Goal: Task Accomplishment & Management: Complete application form

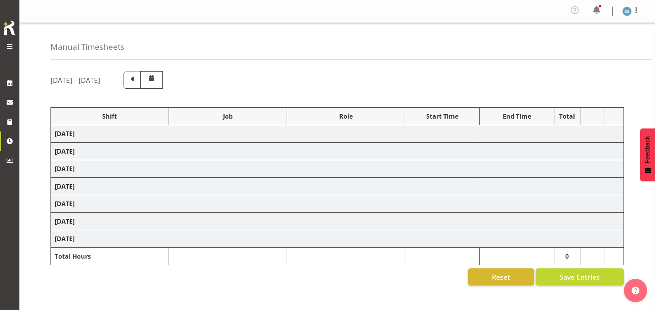
select select "26078"
select select "10576"
select select "47"
select select "26078"
select select "10536"
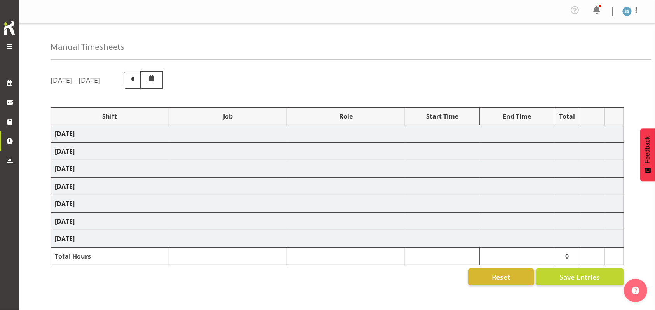
select select "47"
select select "26078"
select select "10576"
select select "47"
select select "26078"
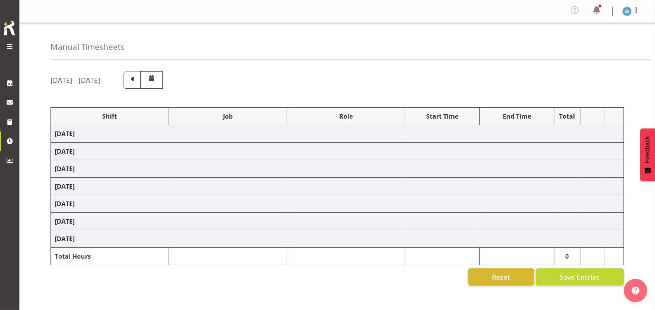
select select "9426"
select select "47"
select select "26078"
select select "10549"
select select "47"
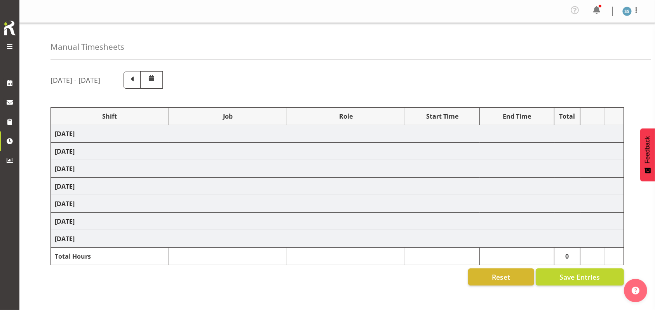
select select "26078"
select select "10576"
select select "47"
select select "48116"
select select "9426"
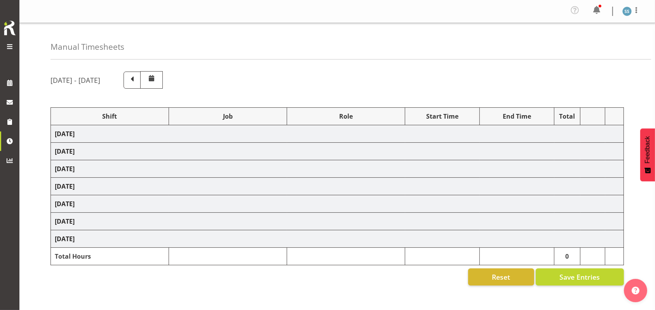
select select "47"
select select "56692"
select select "10499"
select select "47"
select select "26078"
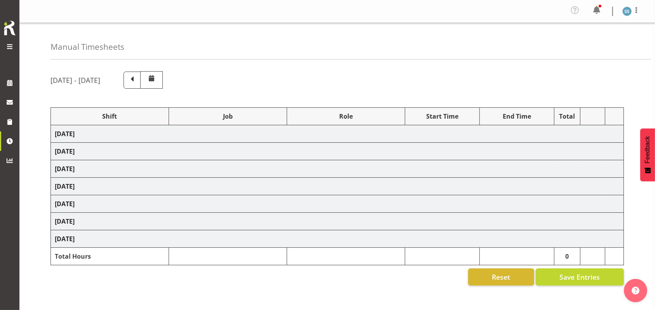
select select "9426"
select select "47"
select select "26078"
select select "10527"
select select "47"
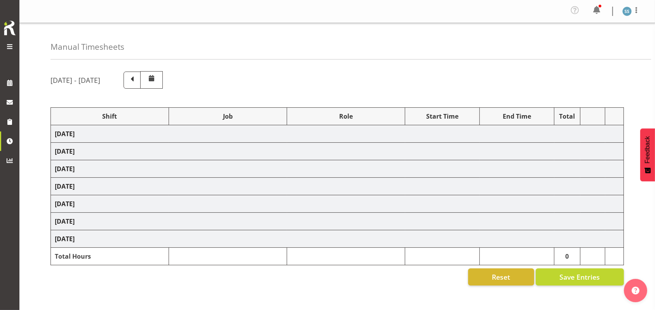
select select "26078"
select select "9426"
select select "47"
select select "48116"
select select "9636"
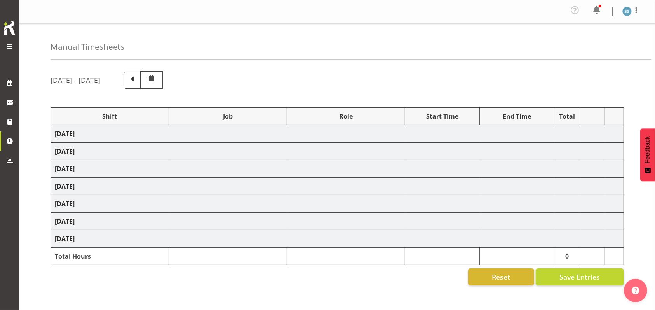
select select "47"
select select "48116"
select select "9426"
select select "47"
select select "48116"
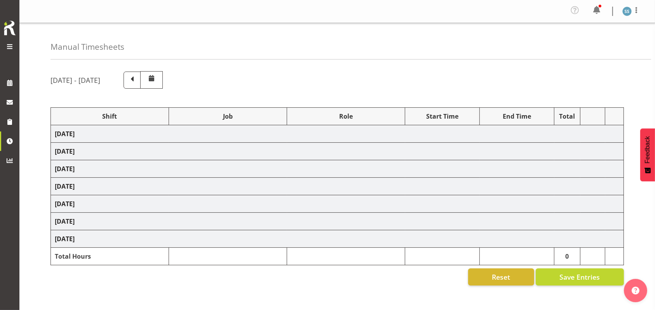
select select "9636"
select select "47"
select select "48116"
select select "9426"
select select "47"
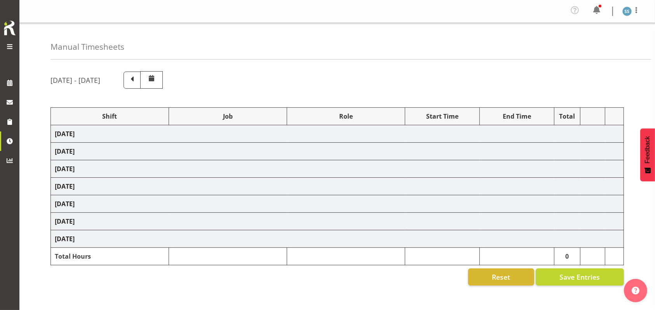
select select "48116"
select select "9636"
select select "47"
select select "56692"
select select "10499"
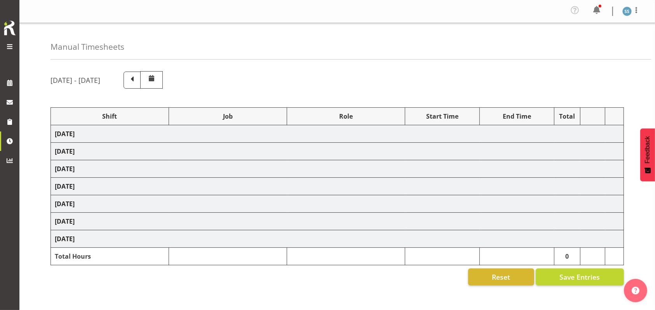
select select "47"
select select "26078"
select select "10527"
select select "47"
select select "48116"
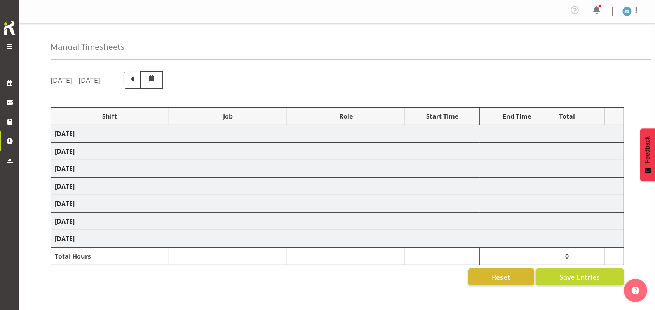
select select "10587"
select select "48116"
select select "9636"
select select "47"
select select "56692"
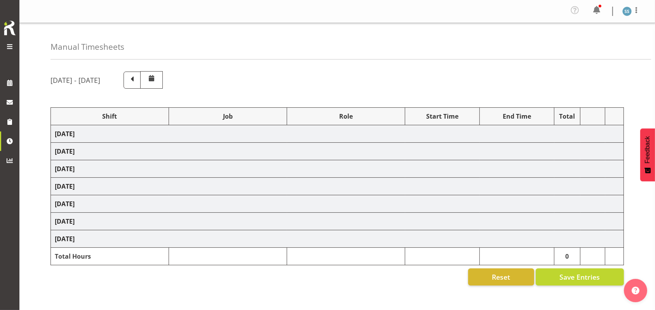
select select "10499"
select select "47"
select select "26078"
select select "10587"
select select "26078"
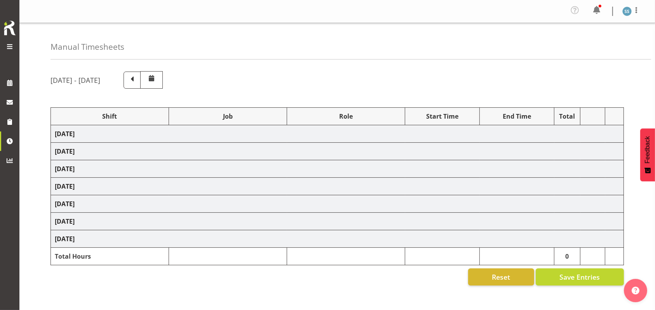
select select "10587"
select select "47"
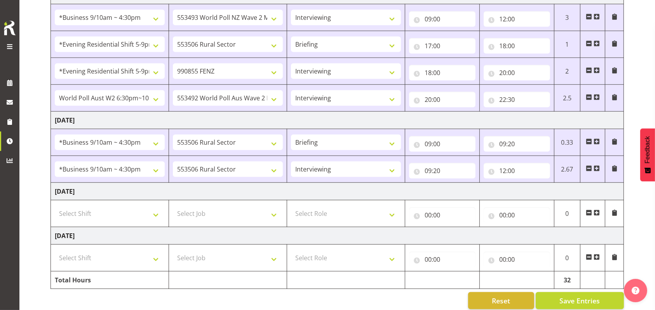
scroll to position [658, 0]
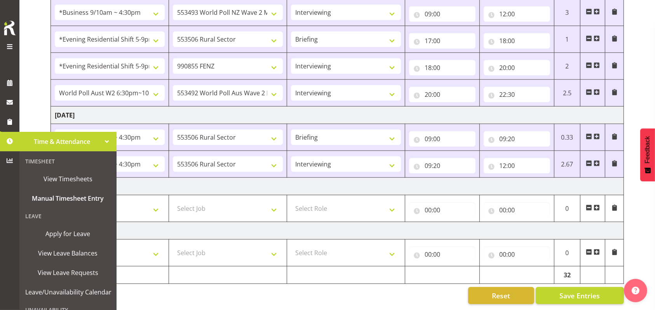
click at [10, 141] on span at bounding box center [10, 141] width 12 height 12
click at [9, 141] on span at bounding box center [10, 141] width 12 height 12
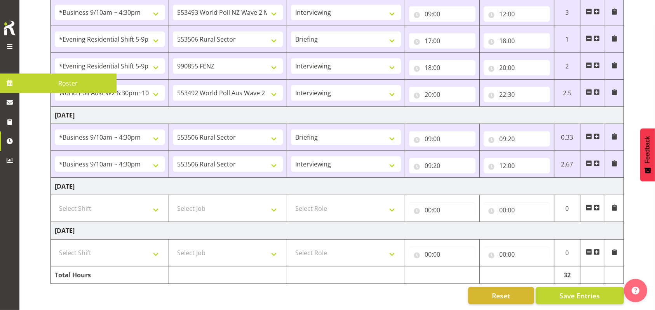
click at [10, 44] on span at bounding box center [9, 46] width 9 height 9
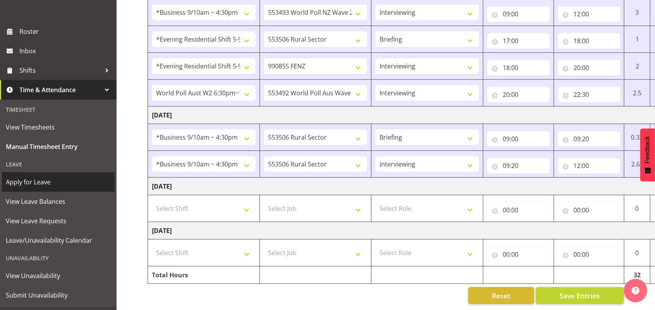
scroll to position [101, 0]
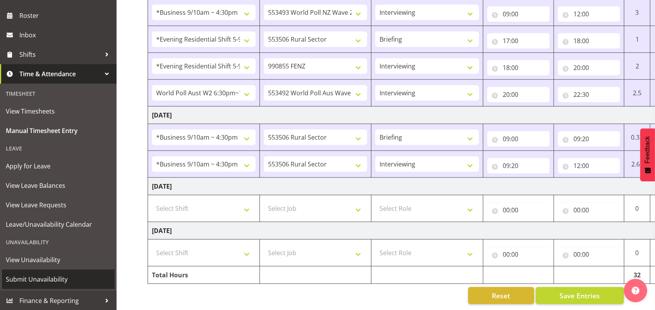
click at [37, 275] on span "Submit Unavailability" at bounding box center [58, 279] width 105 height 12
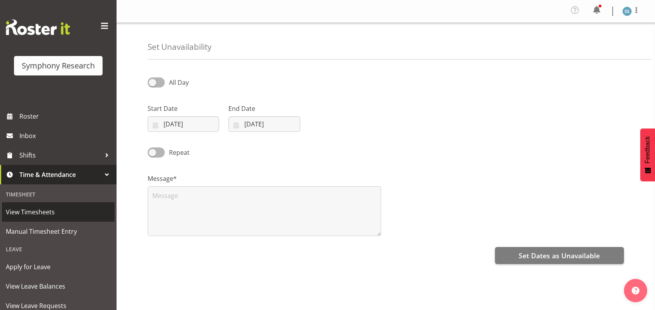
select select "8"
select select "2025"
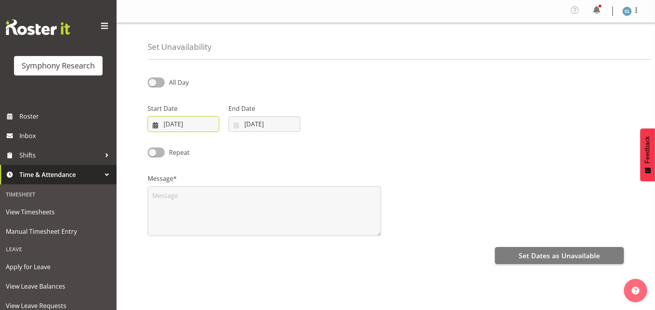
click at [187, 123] on input "[DATE]" at bounding box center [183, 124] width 71 height 16
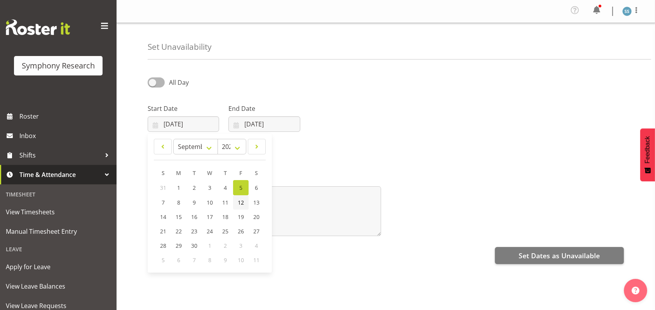
click at [244, 200] on link "12" at bounding box center [241, 202] width 16 height 14
type input "[DATE]"
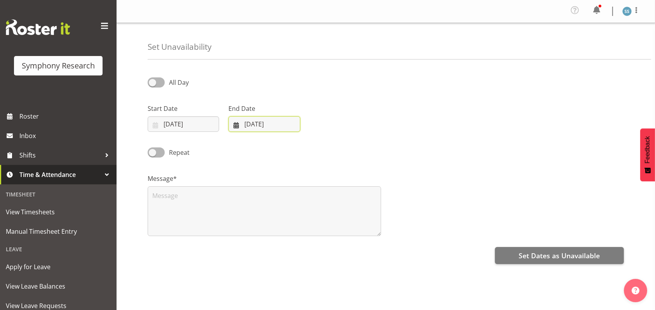
click at [260, 127] on input "[DATE]" at bounding box center [263, 124] width 71 height 16
click at [323, 200] on span "12" at bounding box center [322, 202] width 6 height 7
type input "[DATE]"
click at [153, 82] on span at bounding box center [156, 82] width 17 height 10
click at [153, 82] on input "All Day" at bounding box center [150, 82] width 5 height 5
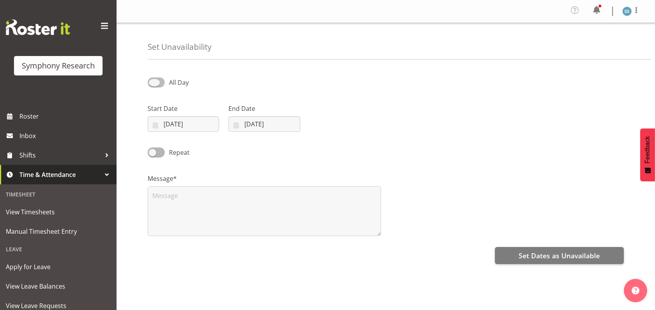
checkbox input "true"
select select "15"
select select "18"
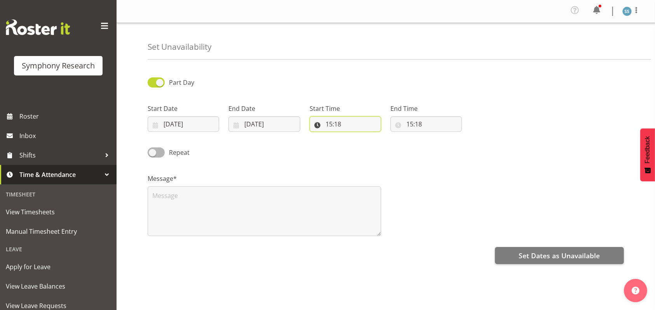
click at [332, 124] on input "15:18" at bounding box center [345, 124] width 71 height 16
click at [363, 145] on select "00 01 02 03 04 05 06 07 08 09 10 11 12 13 14 15 16 17 18 19 20 21 22 23" at bounding box center [362, 144] width 17 height 16
select select "21"
click at [354, 136] on select "00 01 02 03 04 05 06 07 08 09 10 11 12 13 14 15 16 17 18 19 20 21 22 23" at bounding box center [362, 144] width 17 height 16
type input "21:18"
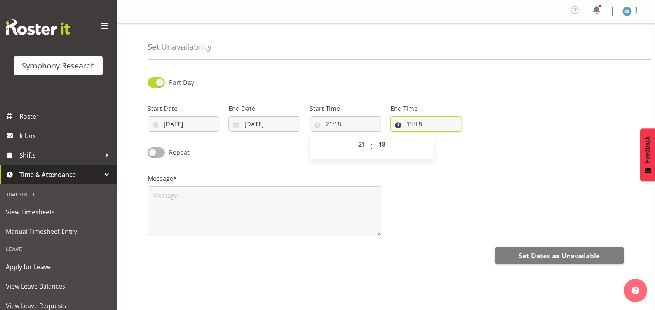
click at [412, 123] on input "15:18" at bounding box center [425, 124] width 71 height 16
click at [441, 143] on select "00 01 02 03 04 05 06 07 08 09 10 11 12 13 14 15 16 17 18 19 20 21 22 23" at bounding box center [443, 144] width 17 height 16
click at [401, 178] on div "Message*" at bounding box center [386, 202] width 486 height 78
click at [418, 124] on input "15:18" at bounding box center [425, 124] width 71 height 16
click at [462, 146] on select "00 01 02 03 04 05 06 07 08 09 10 11 12 13 14 15 16 17 18 19 20 21 22 23 24 25 2…" at bounding box center [463, 144] width 17 height 16
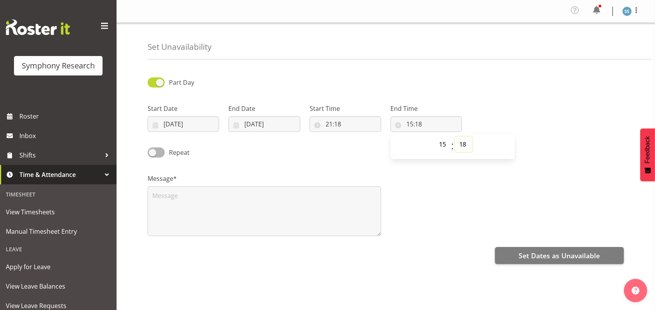
select select "20"
click at [455, 136] on select "00 01 02 03 04 05 06 07 08 09 10 11 12 13 14 15 16 17 18 19 20 21 22 23 24 25 2…" at bounding box center [463, 144] width 17 height 16
type input "15:20"
click at [338, 123] on input "21:18" at bounding box center [345, 124] width 71 height 16
click at [412, 120] on input "15:20" at bounding box center [425, 124] width 71 height 16
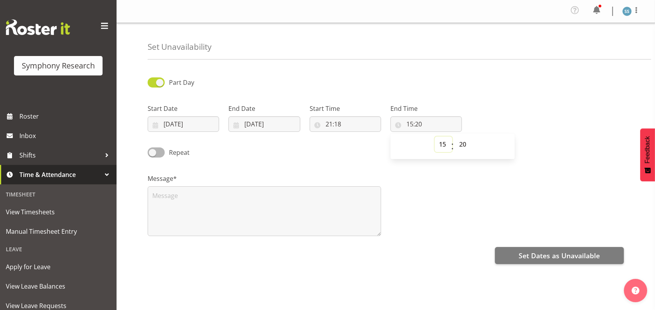
click at [443, 143] on select "00 01 02 03 04 05 06 07 08 09 10 11 12 13 14 15 16 17 18 19 20 21 22 23" at bounding box center [443, 144] width 17 height 16
select select "23"
click at [435, 136] on select "00 01 02 03 04 05 06 07 08 09 10 11 12 13 14 15 16 17 18 19 20 21 22 23" at bounding box center [443, 144] width 17 height 16
type input "23:20"
click at [462, 143] on select "00 01 02 03 04 05 06 07 08 09 10 11 12 13 14 15 16 17 18 19 20 21 22 23 24 25 2…" at bounding box center [463, 144] width 17 height 16
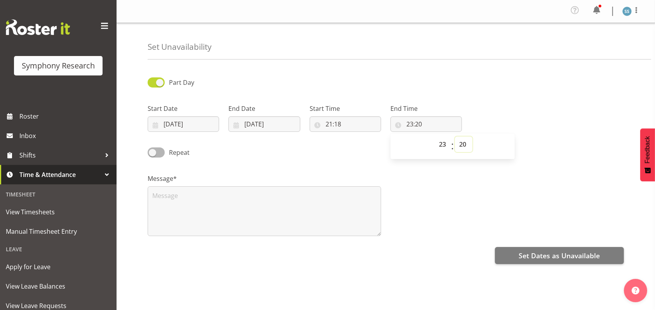
select select "0"
click at [455, 136] on select "00 01 02 03 04 05 06 07 08 09 10 11 12 13 14 15 16 17 18 19 20 21 22 23 24 25 2…" at bounding box center [463, 144] width 17 height 16
type input "23:00"
click at [155, 149] on span at bounding box center [156, 152] width 17 height 10
click at [153, 150] on input "Repeat" at bounding box center [150, 152] width 5 height 5
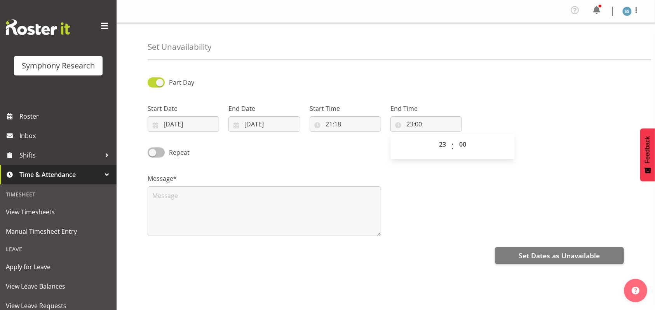
checkbox input "true"
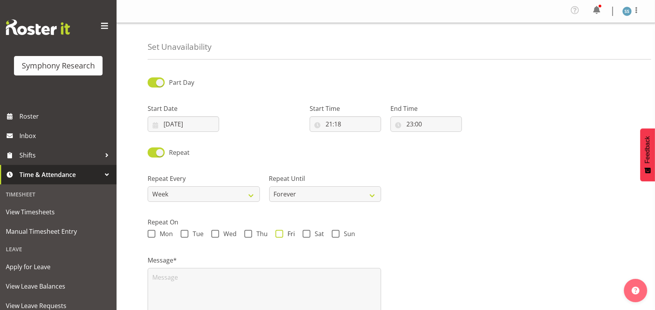
click at [280, 232] on span at bounding box center [279, 234] width 8 height 8
click at [280, 232] on input "Fri" at bounding box center [277, 233] width 5 height 5
checkbox input "true"
click at [373, 194] on select "Forever On a date" at bounding box center [325, 194] width 112 height 16
select select "date"
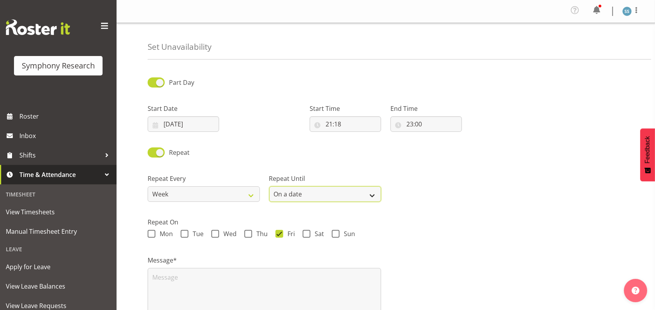
click at [269, 186] on select "Forever On a date" at bounding box center [325, 194] width 112 height 16
select select "8"
select select "2025"
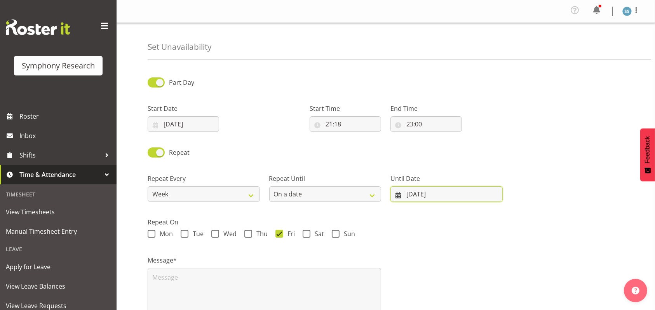
click at [409, 192] on input "[DATE]" at bounding box center [446, 194] width 112 height 16
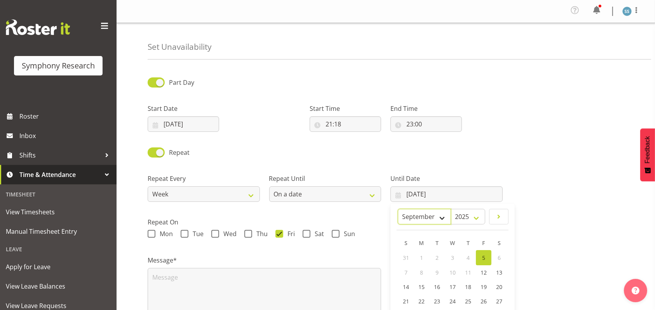
click at [444, 216] on select "January February March April May June July August September October November De…" at bounding box center [424, 217] width 53 height 16
select select "11"
click at [416, 209] on select "January February March April May June July August September October November De…" at bounding box center [424, 217] width 53 height 16
click at [466, 297] on span "25" at bounding box center [468, 299] width 6 height 7
type input "[DATE]"
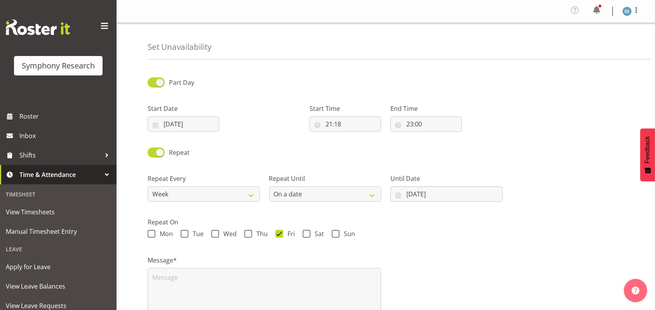
scroll to position [74, 0]
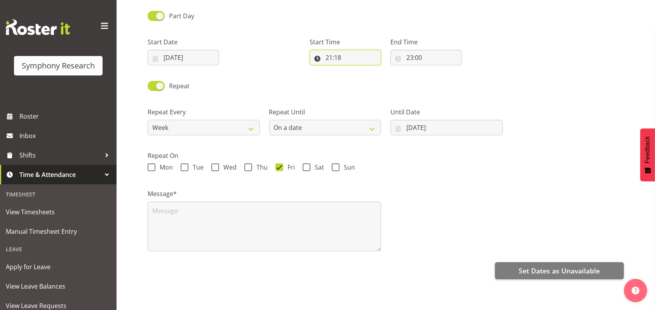
click at [337, 50] on input "21:18" at bounding box center [345, 58] width 71 height 16
click at [385, 70] on select "00 01 02 03 04 05 06 07 08 09 10 11 12 13 14 15 16 17 18 19 20 21 22 23 24 25 2…" at bounding box center [382, 78] width 17 height 16
select select "20"
click at [374, 70] on select "00 01 02 03 04 05 06 07 08 09 10 11 12 13 14 15 16 17 18 19 20 21 22 23 24 25 2…" at bounding box center [382, 78] width 17 height 16
type input "21:20"
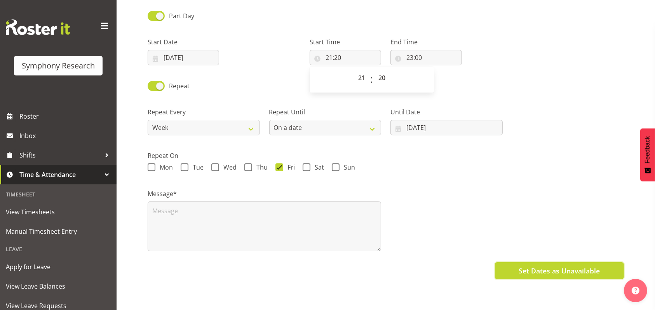
click at [518, 262] on button "Set Dates as Unavailable" at bounding box center [559, 270] width 129 height 17
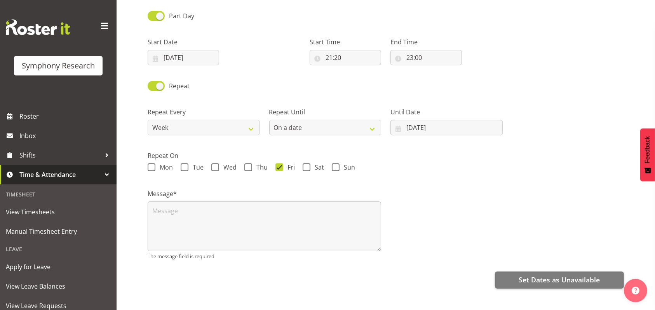
drag, startPoint x: 148, startPoint y: 193, endPoint x: 157, endPoint y: 197, distance: 10.3
click at [148, 193] on div "Message* The message field is required" at bounding box center [264, 224] width 233 height 71
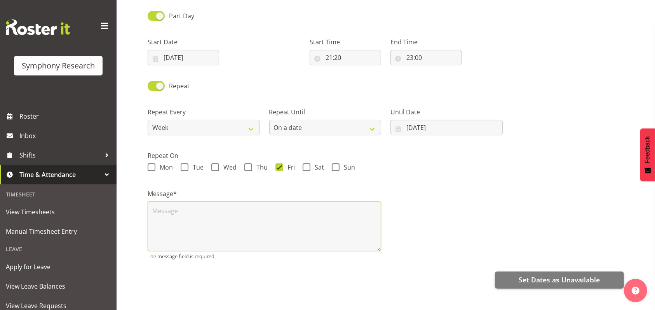
click at [176, 208] on textarea at bounding box center [264, 226] width 233 height 50
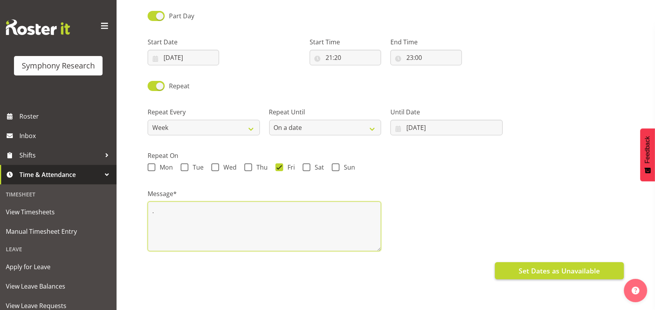
type textarea "."
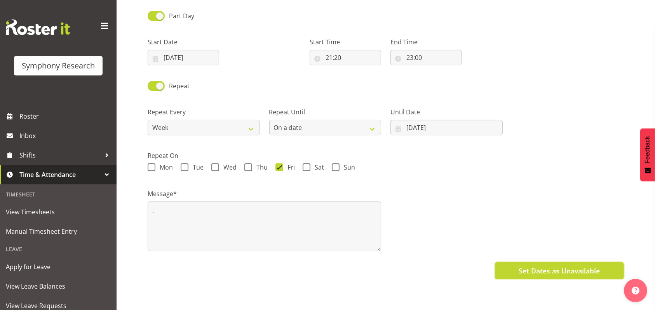
click at [544, 262] on button "Set Dates as Unavailable" at bounding box center [559, 270] width 129 height 17
